Goal: Transaction & Acquisition: Purchase product/service

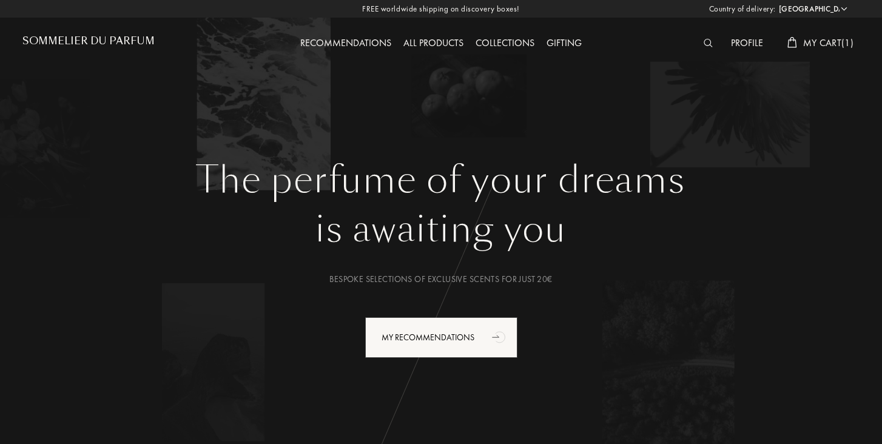
select select "DE"
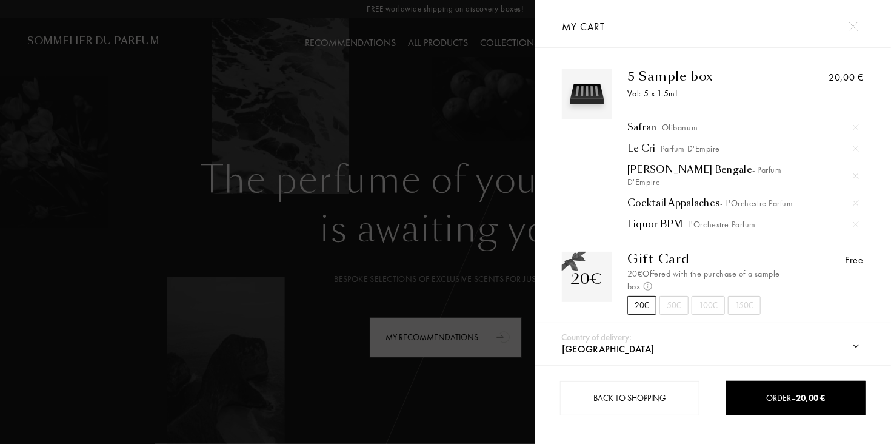
click at [853, 200] on img at bounding box center [856, 203] width 6 height 6
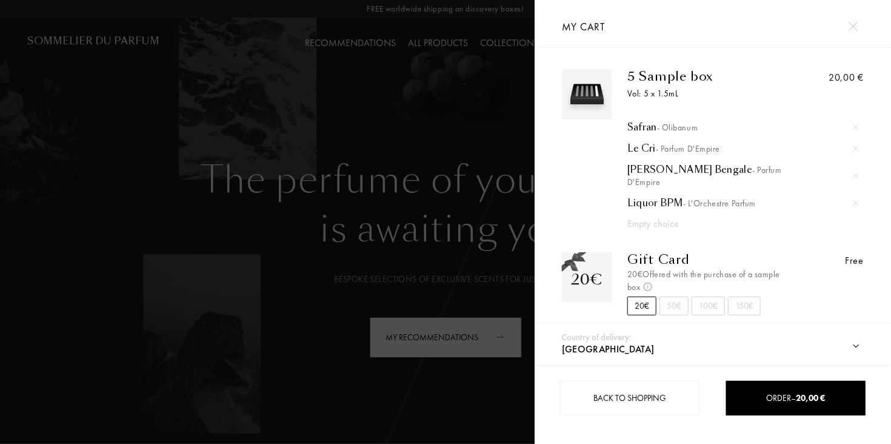
click at [203, 51] on div at bounding box center [267, 222] width 535 height 444
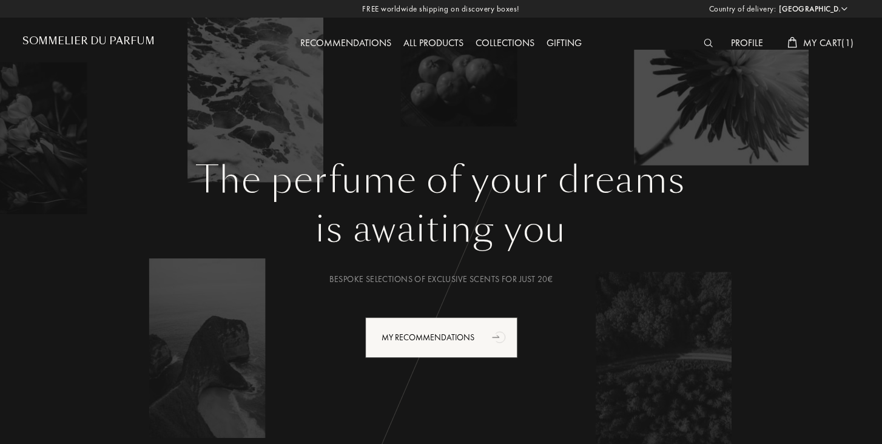
click at [443, 44] on div "All products" at bounding box center [433, 44] width 72 height 16
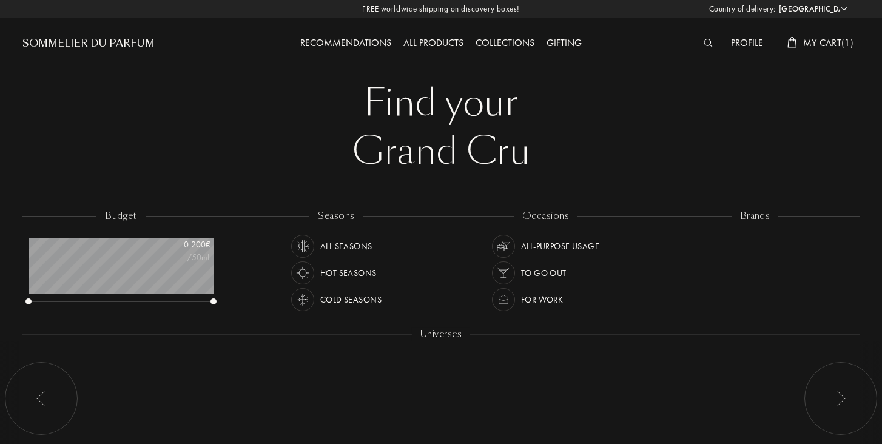
select select "DE"
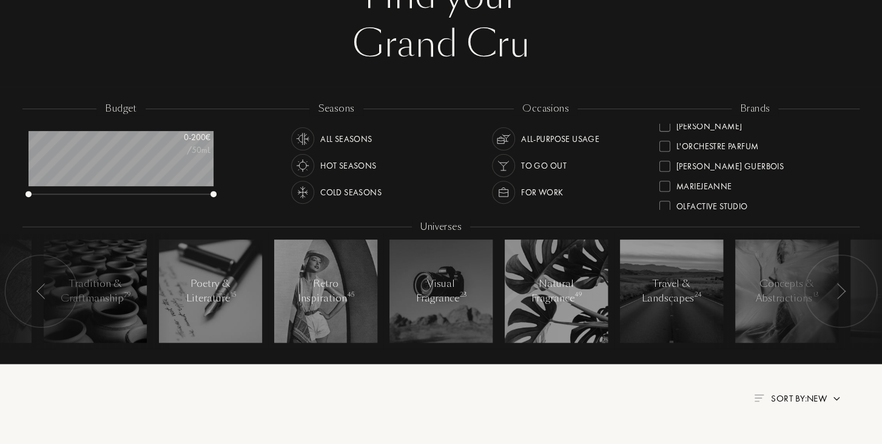
scroll to position [272, 0]
click at [665, 139] on div at bounding box center [664, 142] width 11 height 11
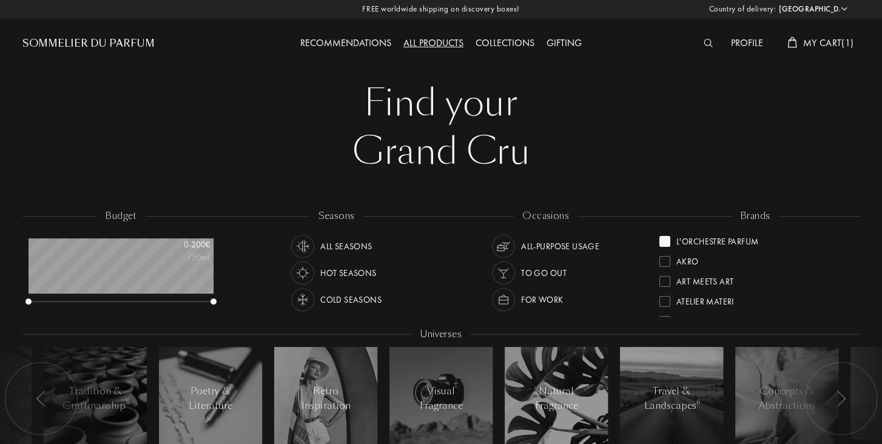
click at [819, 40] on span "My Cart ( 1 )" at bounding box center [828, 42] width 50 height 13
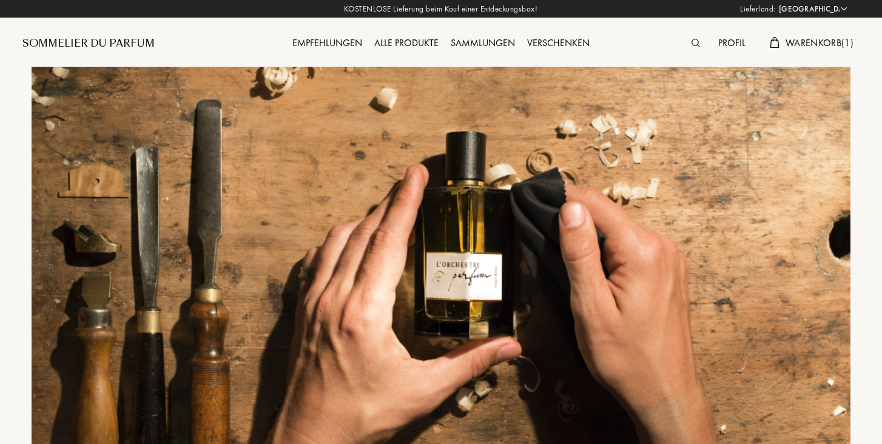
select select "DE"
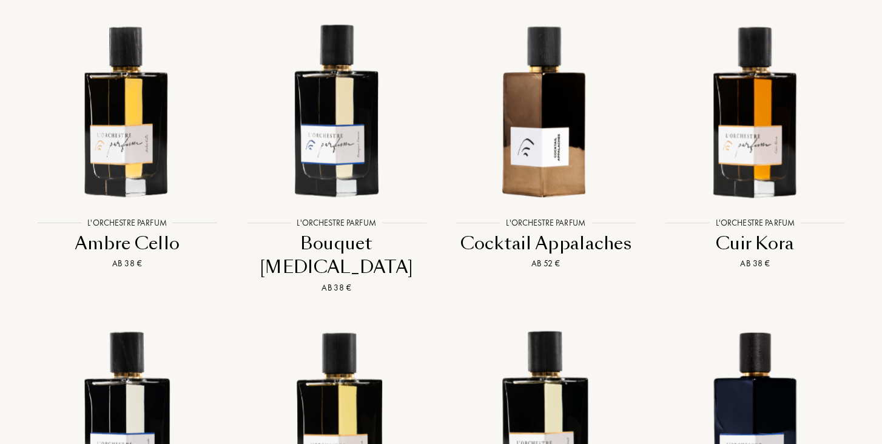
scroll to position [1040, 0]
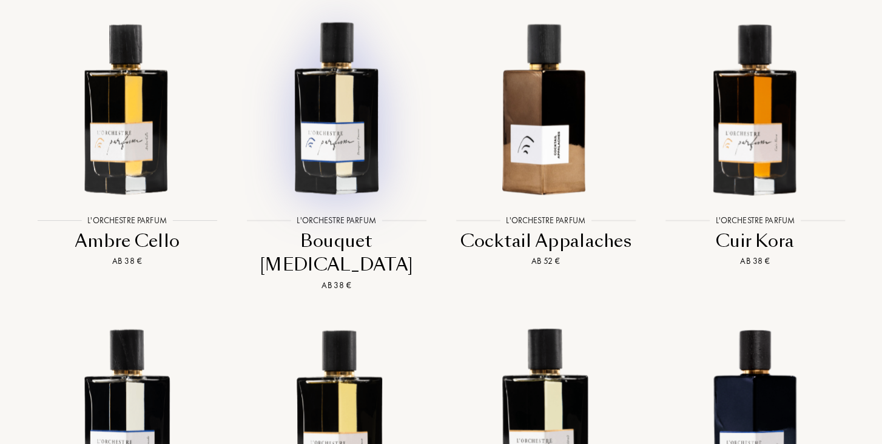
click at [373, 148] on img at bounding box center [336, 107] width 189 height 189
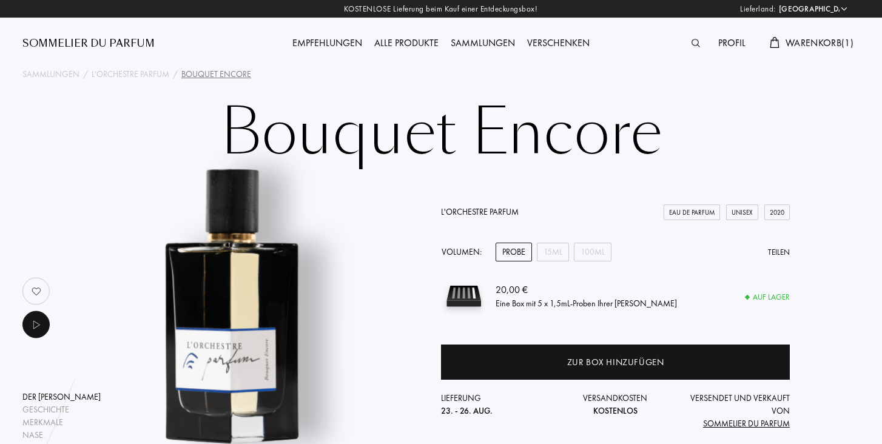
select select "DE"
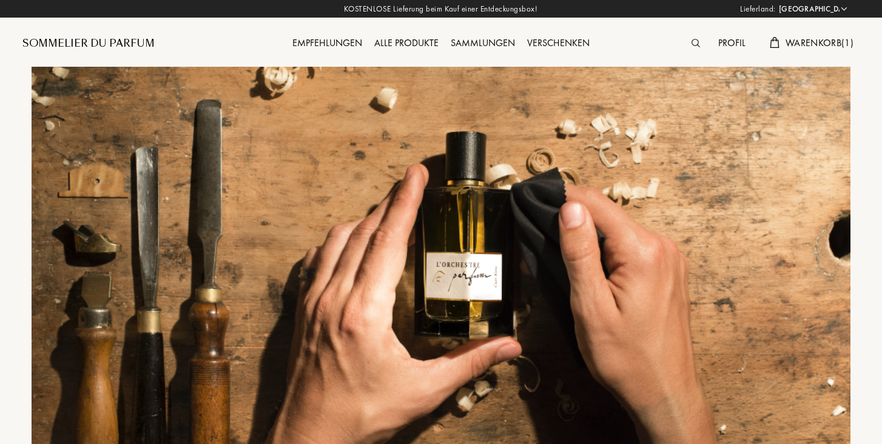
select select "DE"
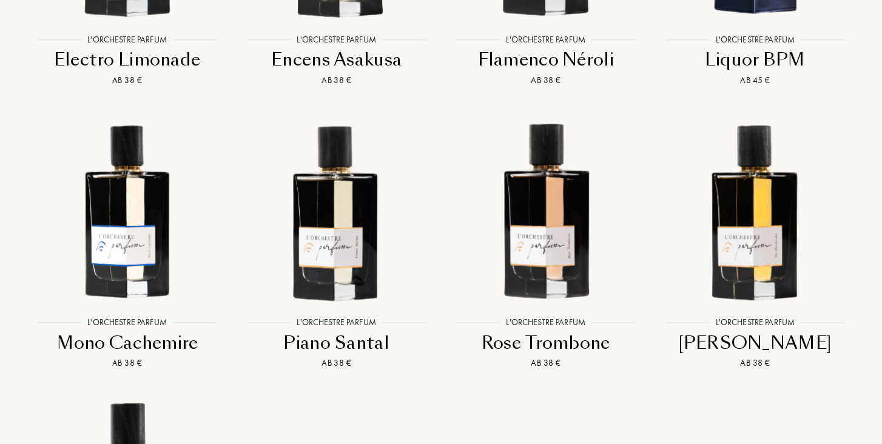
scroll to position [1489, 0]
